Goal: Transaction & Acquisition: Subscribe to service/newsletter

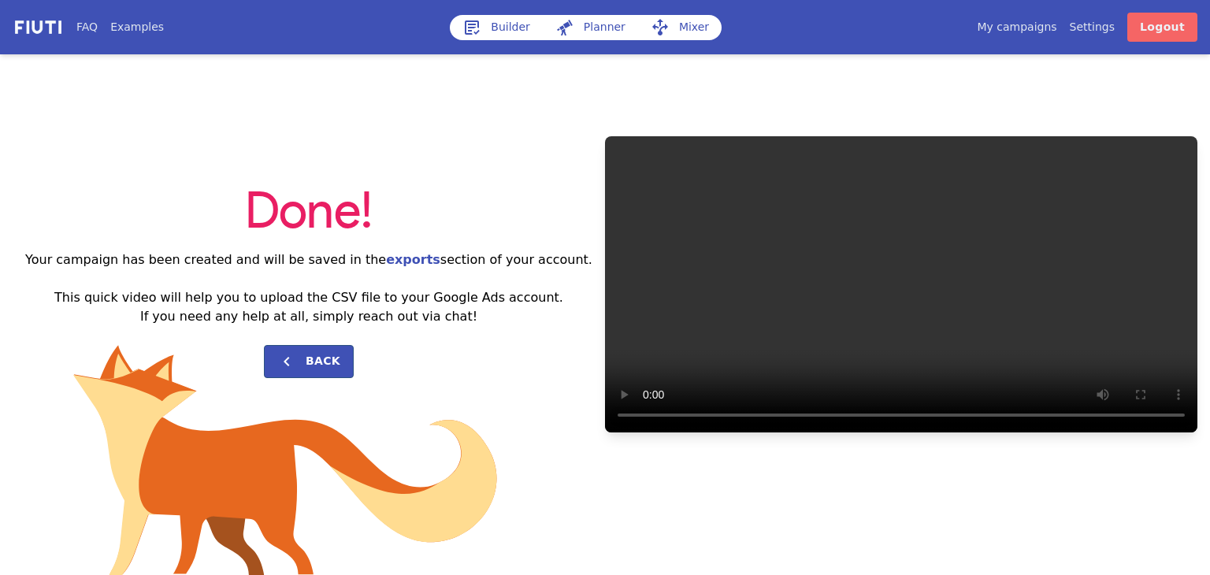
click at [1170, 32] on link "Logout" at bounding box center [1162, 27] width 70 height 29
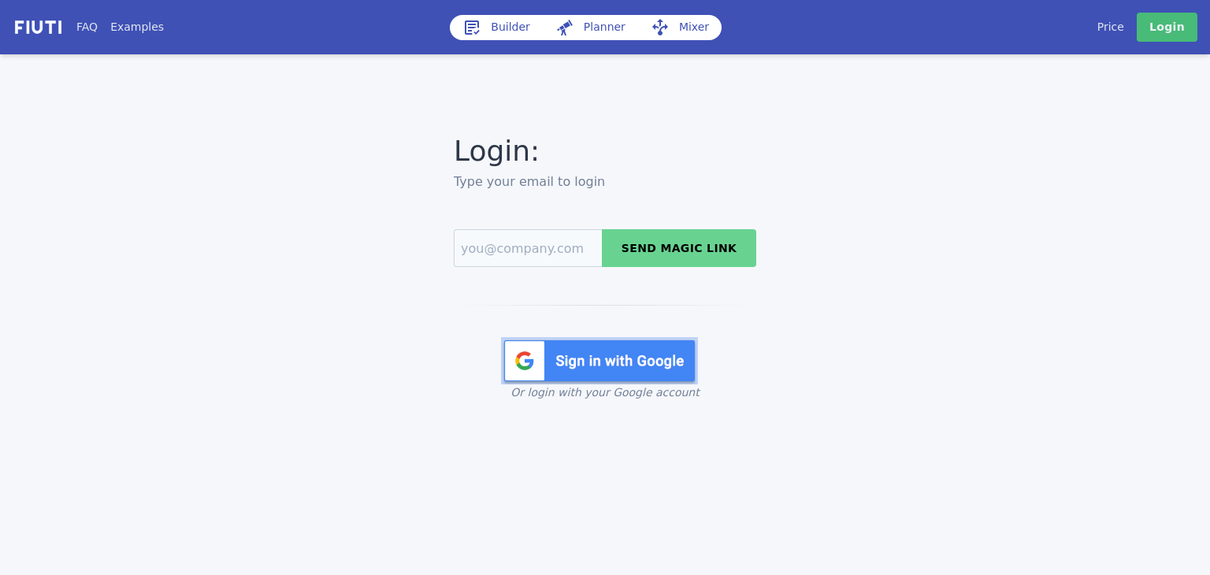
click at [45, 29] on img at bounding box center [38, 27] width 51 height 18
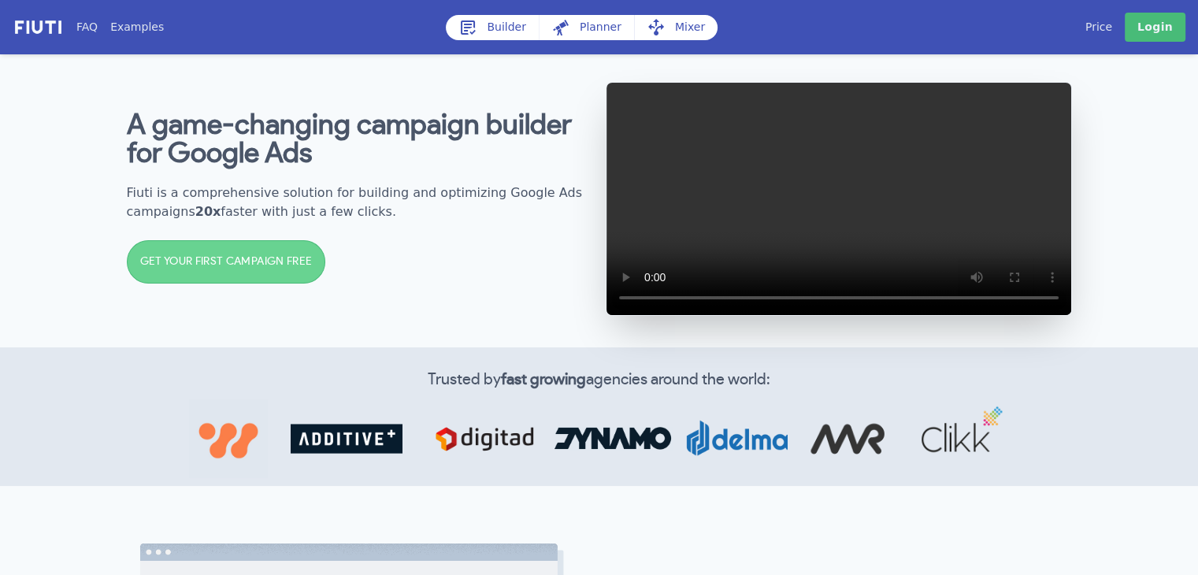
click at [1109, 26] on link "Price" at bounding box center [1098, 27] width 27 height 17
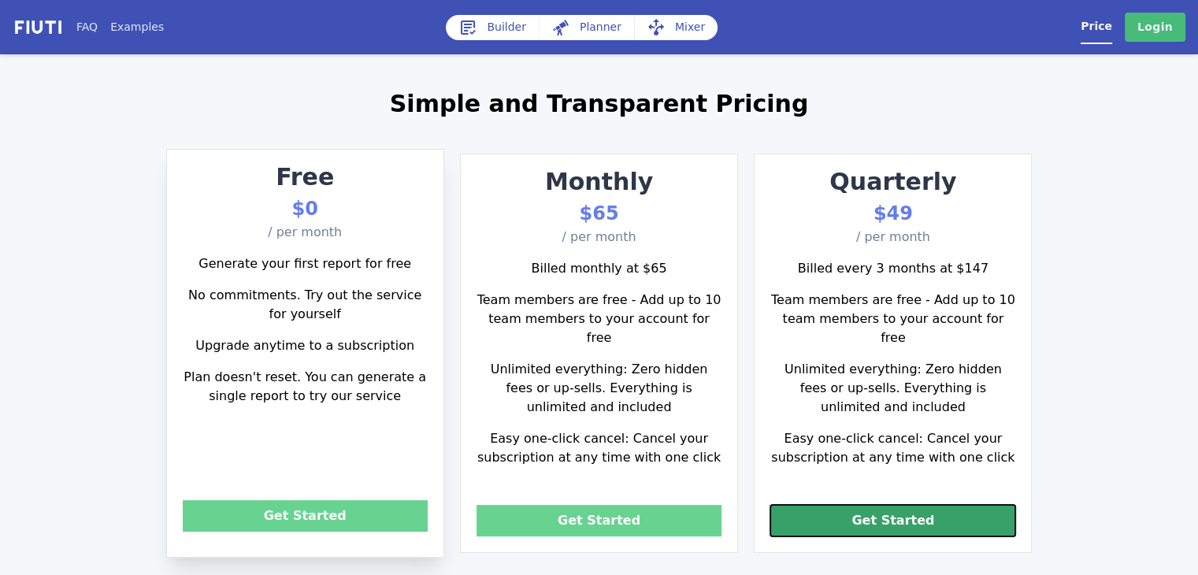
click at [838, 512] on button "Get Started" at bounding box center [892, 521] width 245 height 32
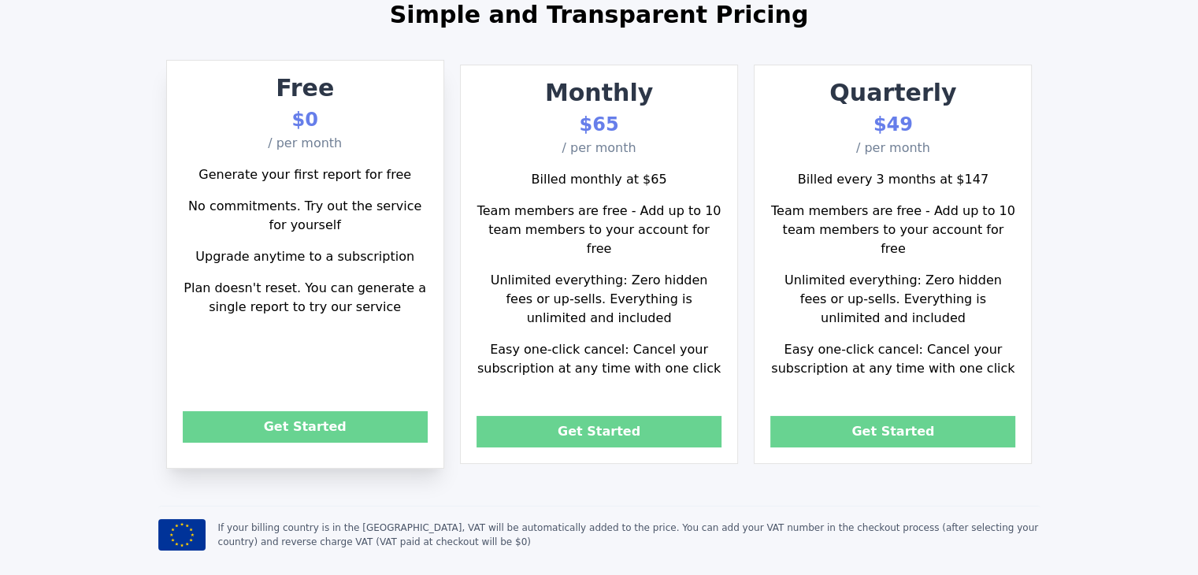
scroll to position [83, 0]
